Goal: Navigation & Orientation: Find specific page/section

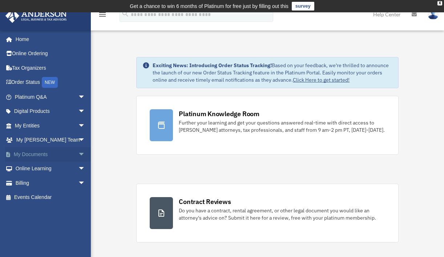
click at [78, 151] on span "arrow_drop_down" at bounding box center [85, 154] width 15 height 15
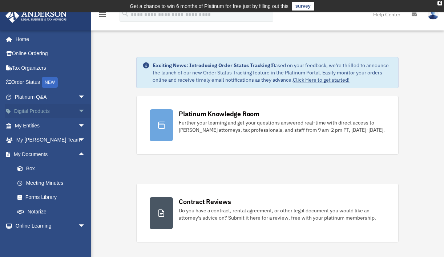
click at [78, 113] on span "arrow_drop_down" at bounding box center [85, 111] width 15 height 15
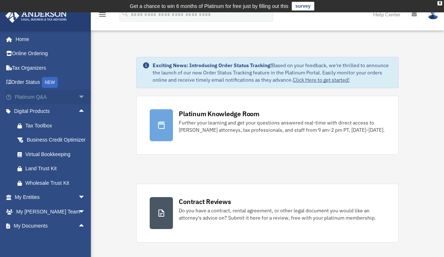
click at [78, 99] on span "arrow_drop_down" at bounding box center [85, 97] width 15 height 15
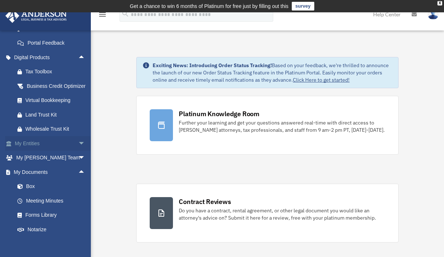
scroll to position [204, 0]
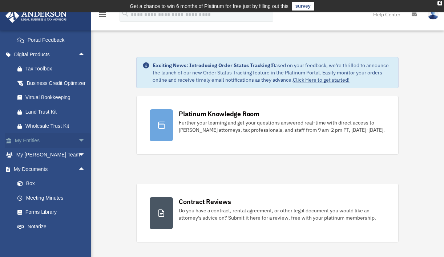
drag, startPoint x: 75, startPoint y: 157, endPoint x: 80, endPoint y: 158, distance: 5.2
click at [80, 148] on span "arrow_drop_down" at bounding box center [85, 140] width 15 height 15
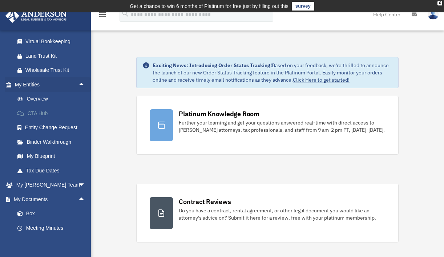
scroll to position [264, 0]
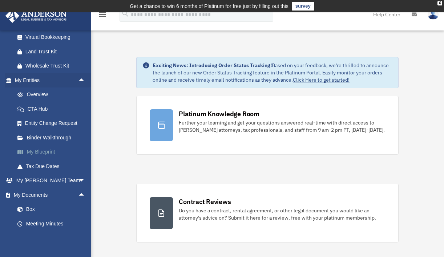
click at [49, 159] on link "My Blueprint" at bounding box center [53, 152] width 86 height 15
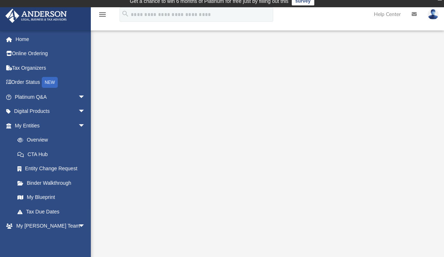
scroll to position [4, 0]
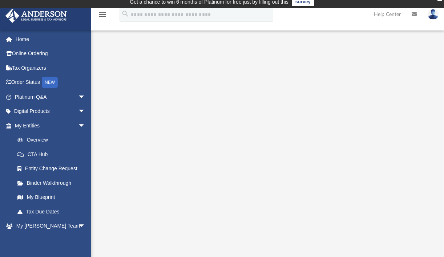
click at [413, 14] on icon at bounding box center [414, 14] width 5 height 5
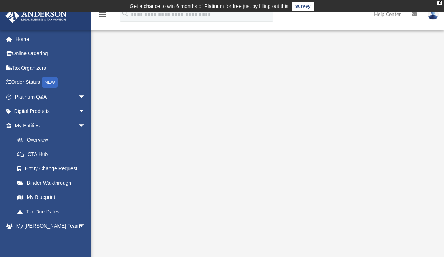
click at [104, 16] on icon "menu" at bounding box center [102, 14] width 9 height 9
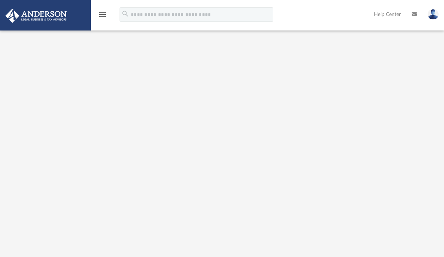
scroll to position [95, 0]
